Goal: Task Accomplishment & Management: Use online tool/utility

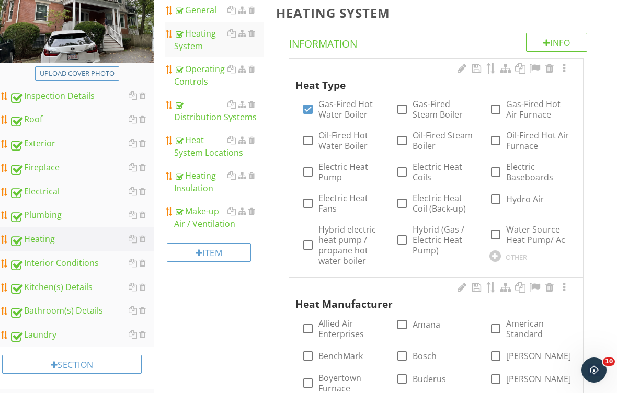
scroll to position [171, 0]
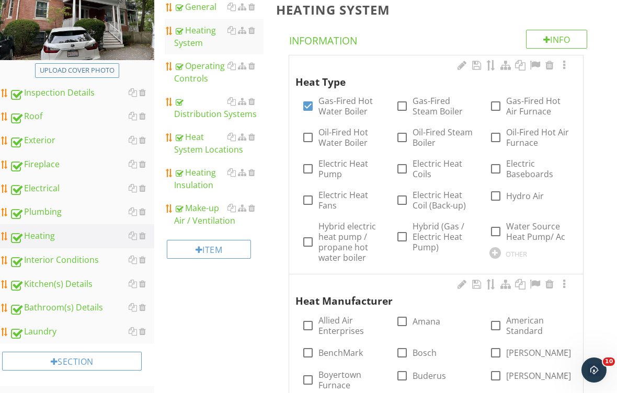
click at [61, 283] on div "Kitchen(s) Details" at bounding box center [81, 284] width 145 height 14
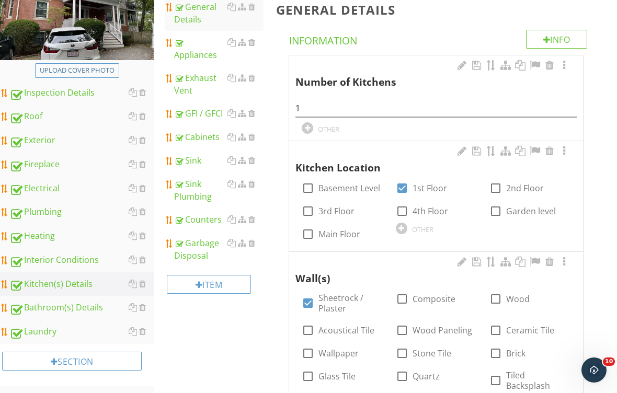
click at [212, 45] on div "Appliances" at bounding box center [218, 48] width 89 height 25
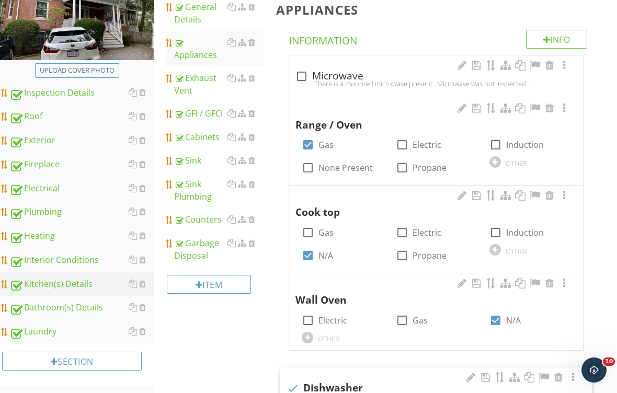
click at [205, 72] on div "Exhaust Vent" at bounding box center [218, 84] width 89 height 25
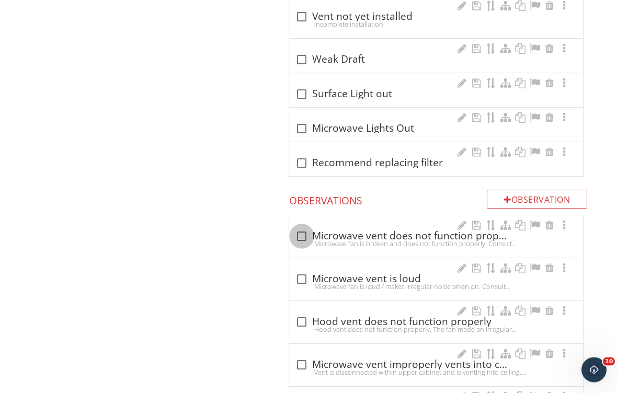
scroll to position [1020, 0]
click at [298, 234] on div at bounding box center [302, 236] width 18 height 18
checkbox input "true"
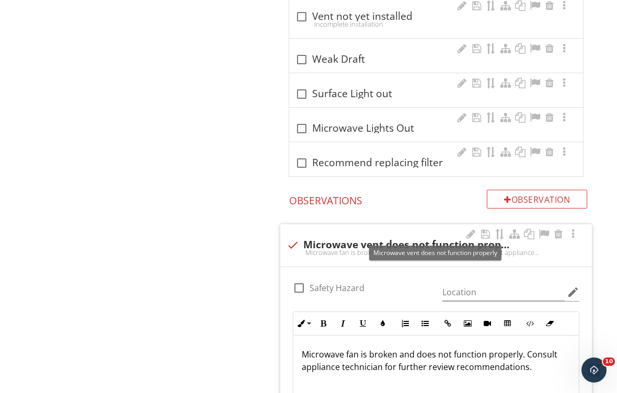
click at [410, 351] on p "Microwave fan is broken and does not function properly. Consult appliance techn…" at bounding box center [435, 360] width 269 height 25
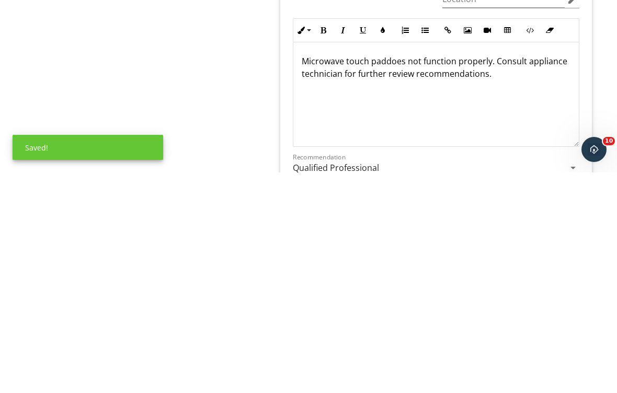
scroll to position [1313, 0]
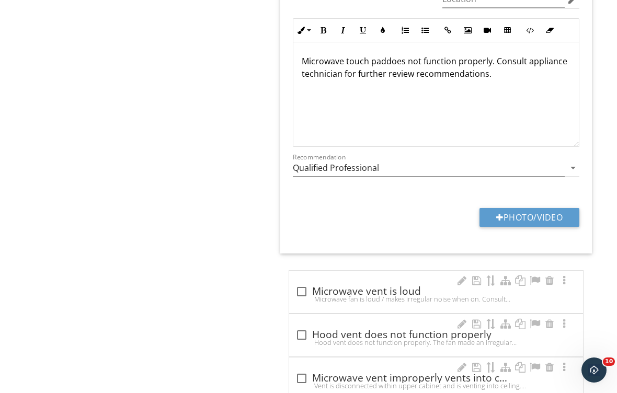
click at [412, 74] on p "Microwave touch pad does not function properly. Consult appliance technician fo…" at bounding box center [435, 67] width 269 height 25
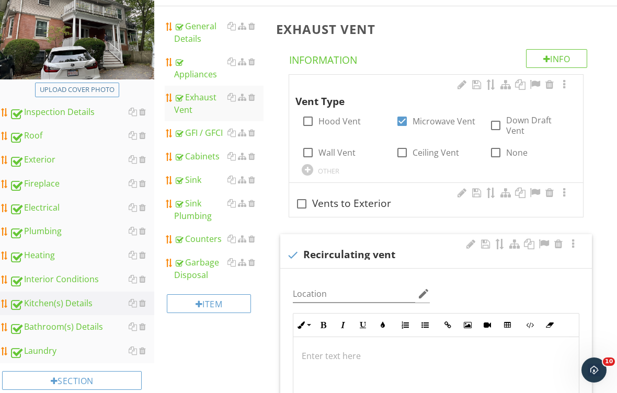
scroll to position [148, 0]
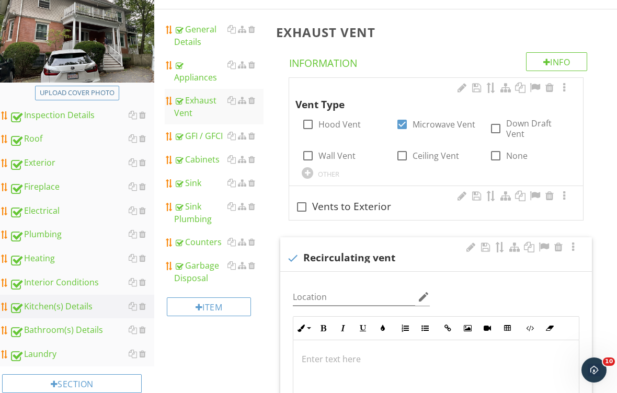
click at [50, 211] on div "Electrical" at bounding box center [81, 211] width 145 height 14
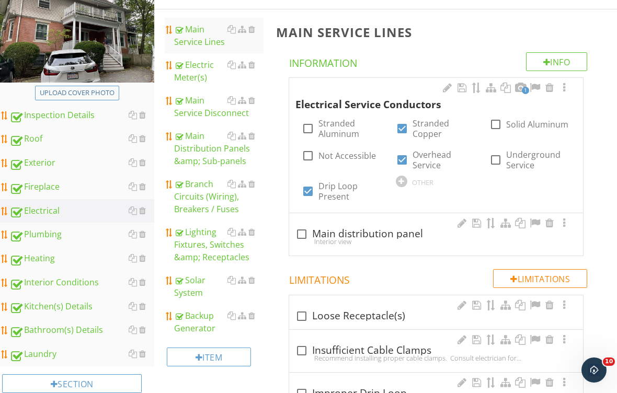
click at [56, 166] on div "Exterior" at bounding box center [81, 163] width 145 height 14
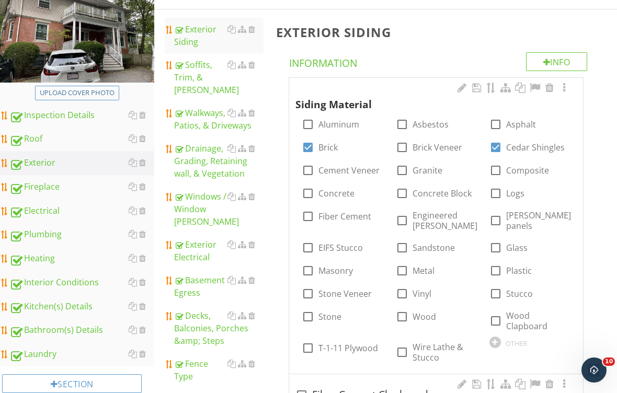
click at [216, 238] on div "Exterior Electrical" at bounding box center [218, 250] width 89 height 25
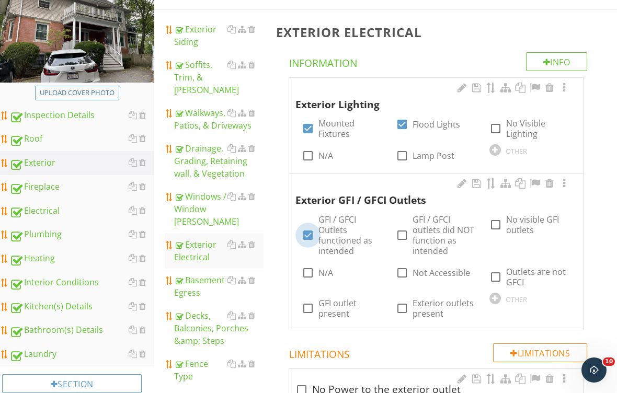
click at [308, 231] on div at bounding box center [308, 235] width 18 height 18
checkbox input "false"
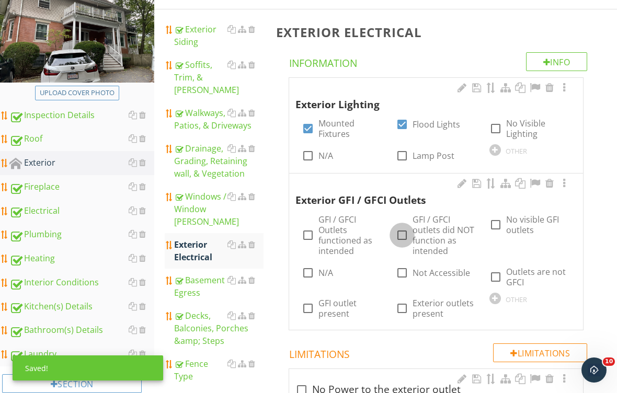
click at [406, 231] on div at bounding box center [402, 235] width 18 height 18
checkbox input "true"
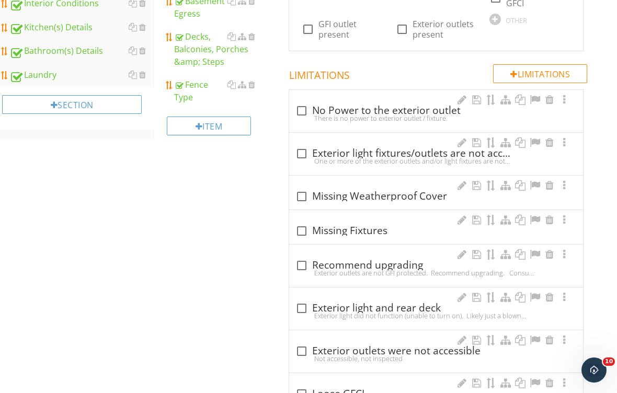
scroll to position [428, 0]
click at [302, 195] on div at bounding box center [302, 196] width 18 height 18
checkbox input "true"
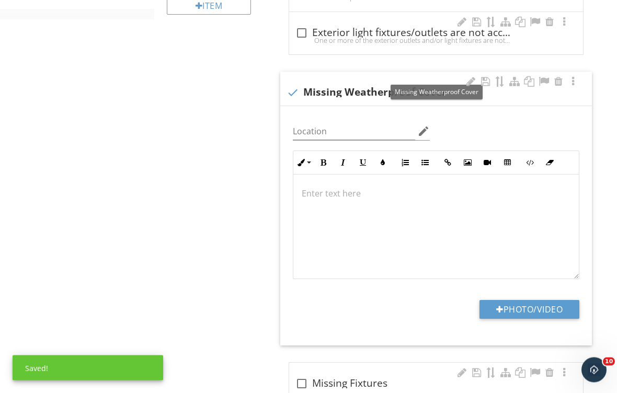
scroll to position [553, 0]
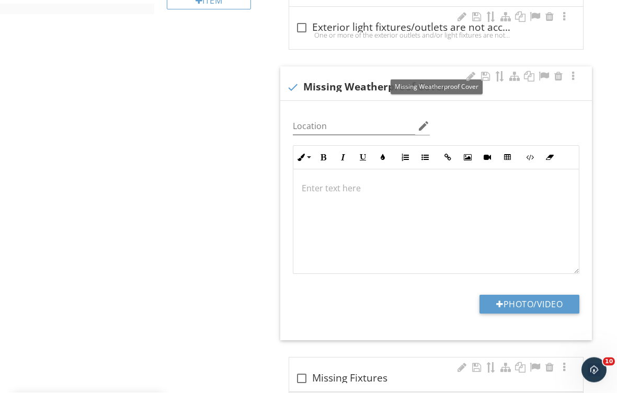
click at [341, 199] on div at bounding box center [435, 222] width 285 height 105
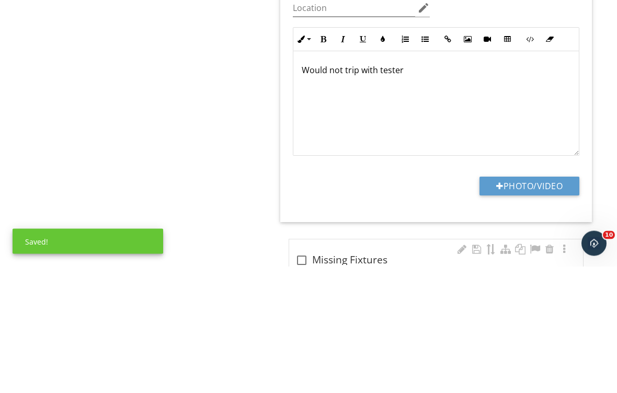
scroll to position [680, 0]
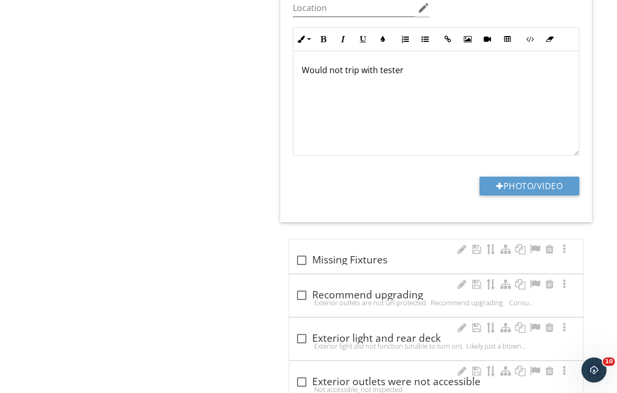
click at [526, 178] on button "Photo/Video" at bounding box center [529, 186] width 100 height 19
type input "C:\fakepath\IMG_2151.jpeg"
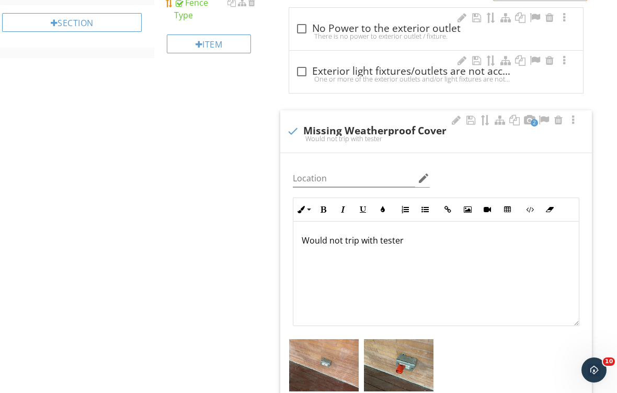
scroll to position [493, 0]
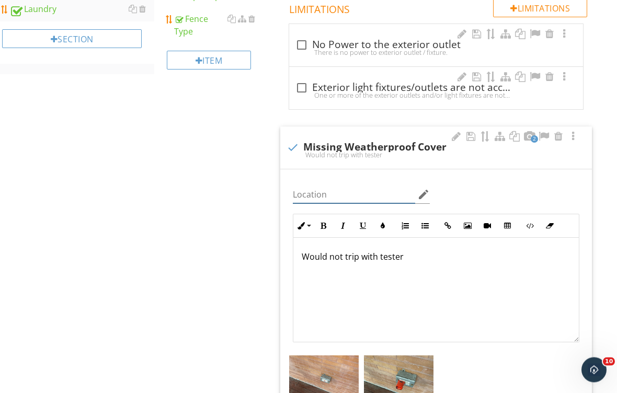
click at [331, 191] on input "Location" at bounding box center [354, 195] width 122 height 17
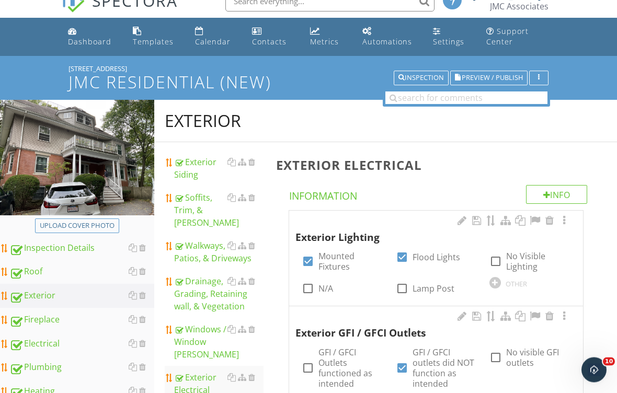
scroll to position [0, 0]
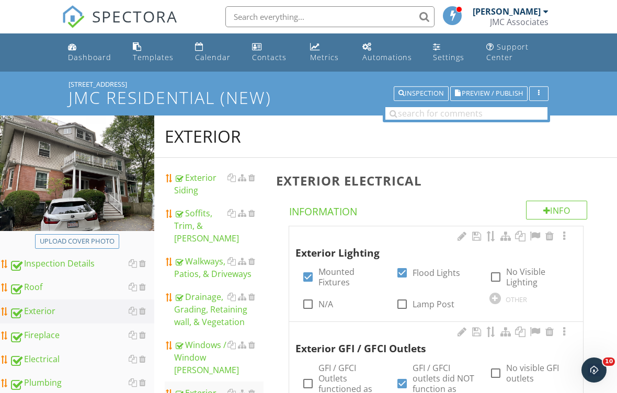
type input "Deck"
click at [498, 91] on span "Preview / Publish" at bounding box center [491, 93] width 61 height 7
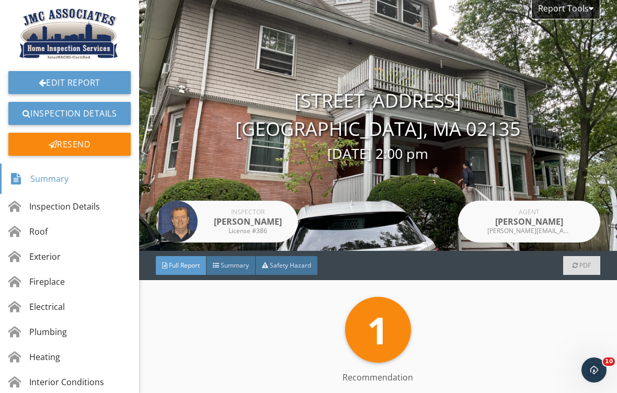
click at [75, 147] on div "Resend" at bounding box center [69, 144] width 122 height 23
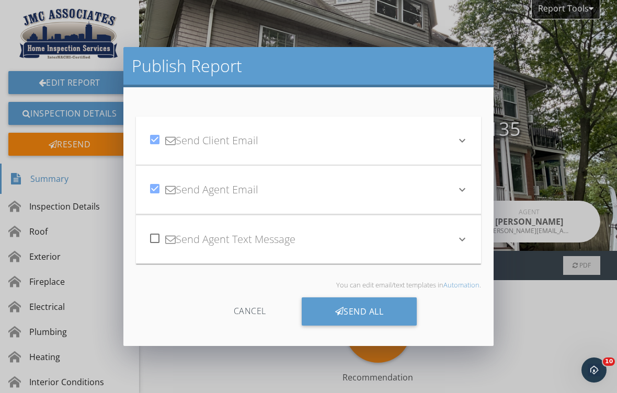
click at [365, 310] on div "Send All" at bounding box center [358, 311] width 115 height 28
